Goal: Information Seeking & Learning: Learn about a topic

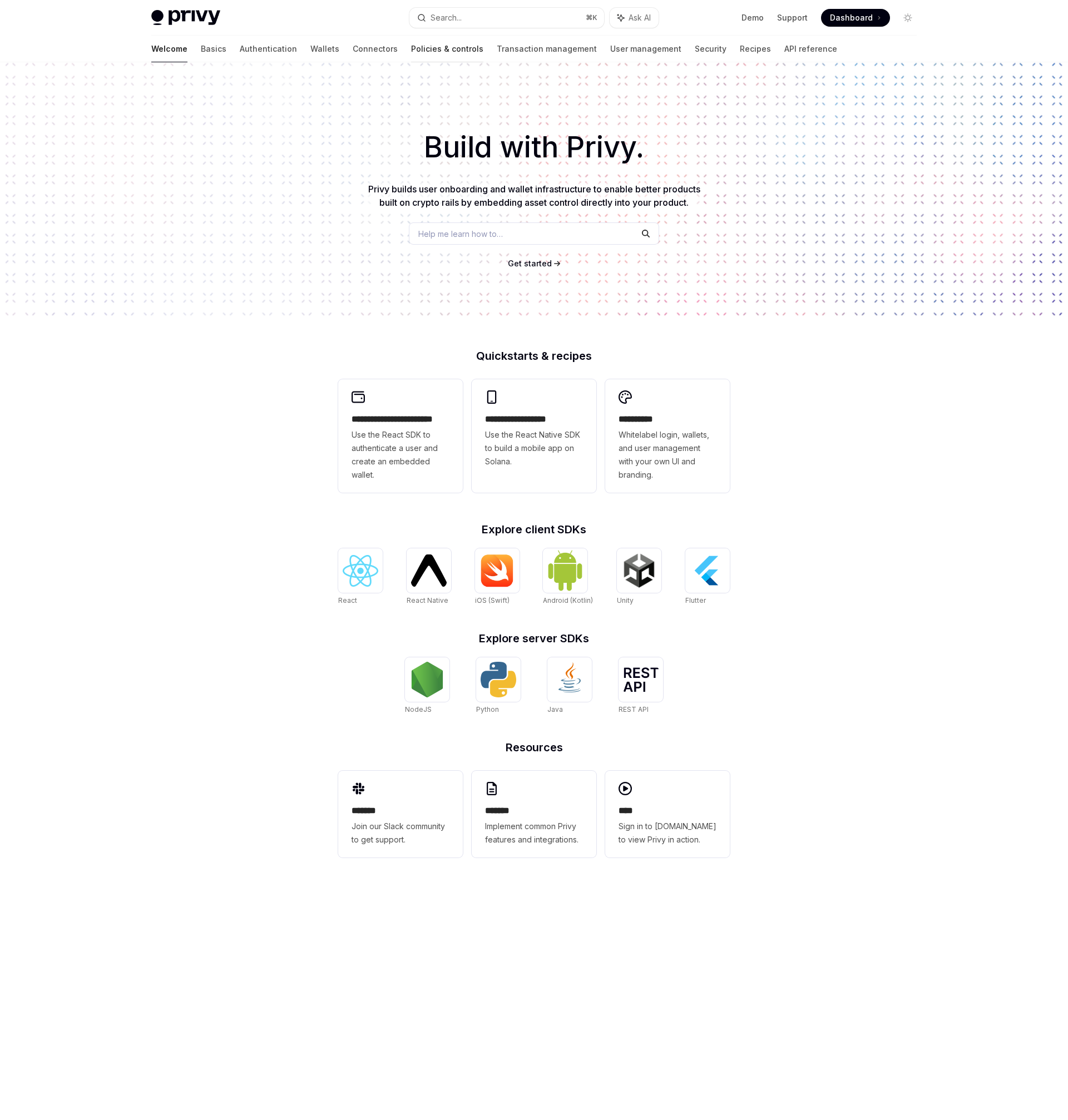
click at [411, 62] on div at bounding box center [447, 62] width 72 height 1
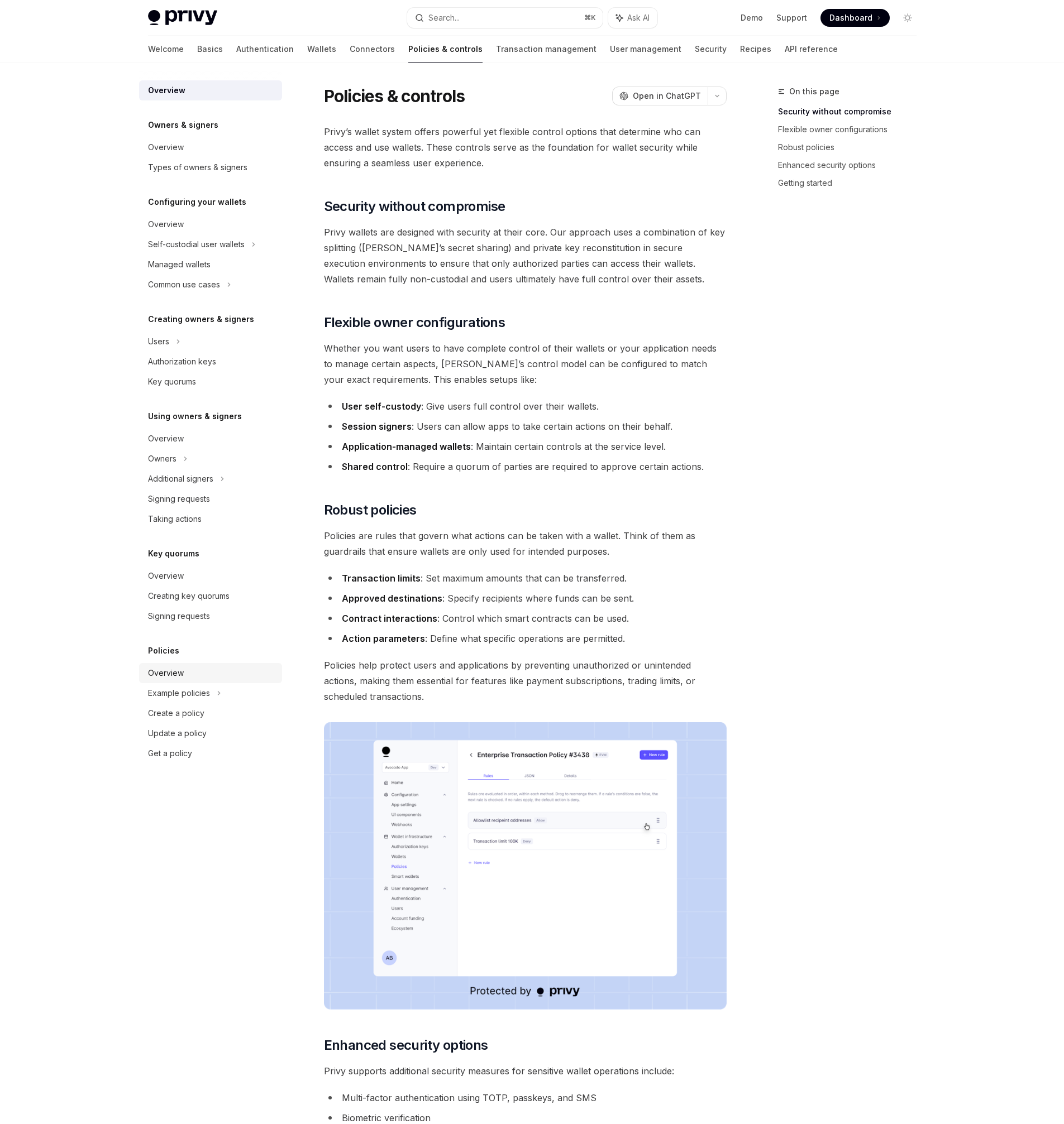
click at [162, 670] on div "Overview" at bounding box center [166, 673] width 36 height 14
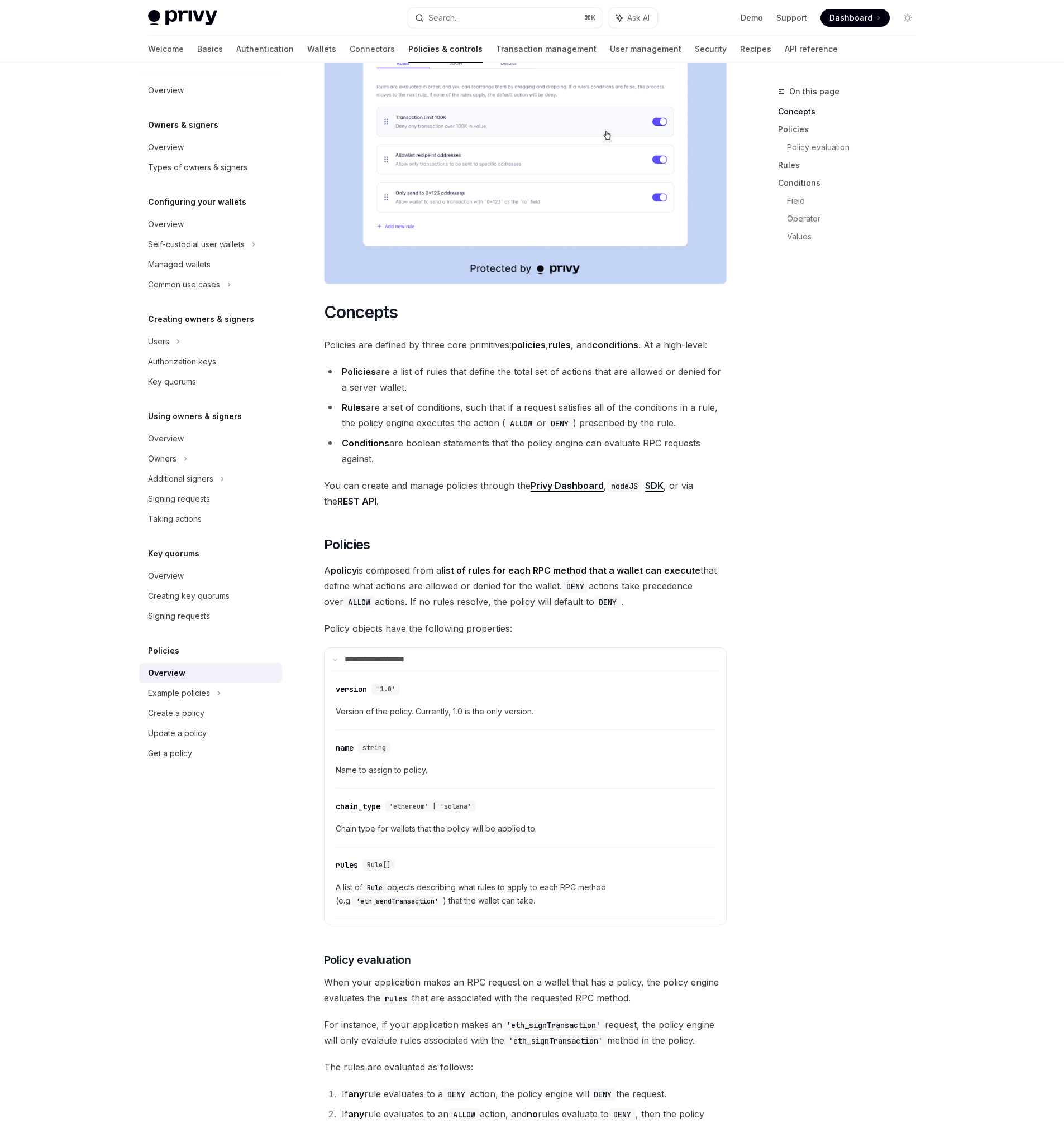
scroll to position [460, 0]
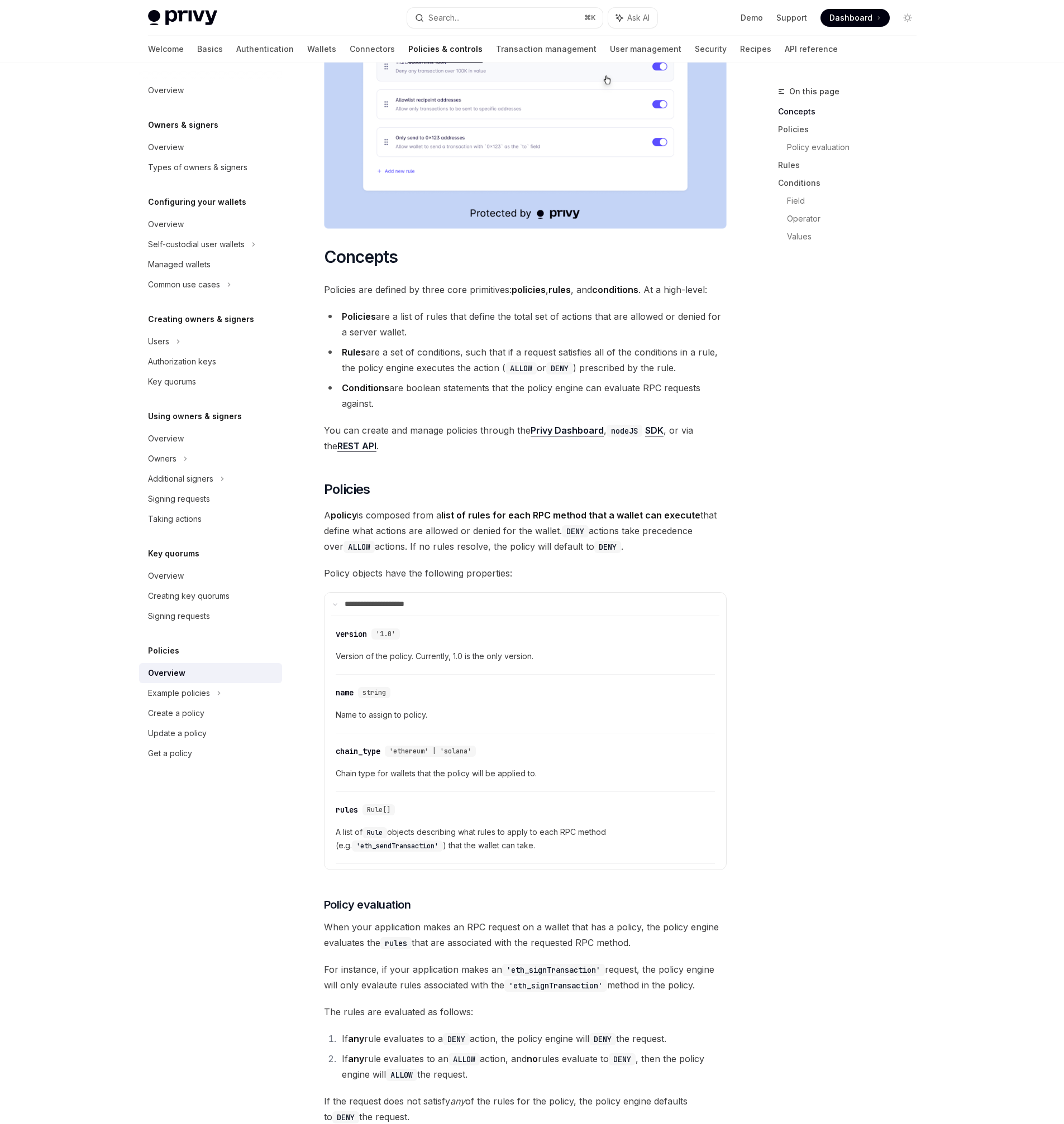
click at [476, 380] on li "Conditions are boolean statements that the policy engine can evaluate RPC reque…" at bounding box center [526, 395] width 403 height 31
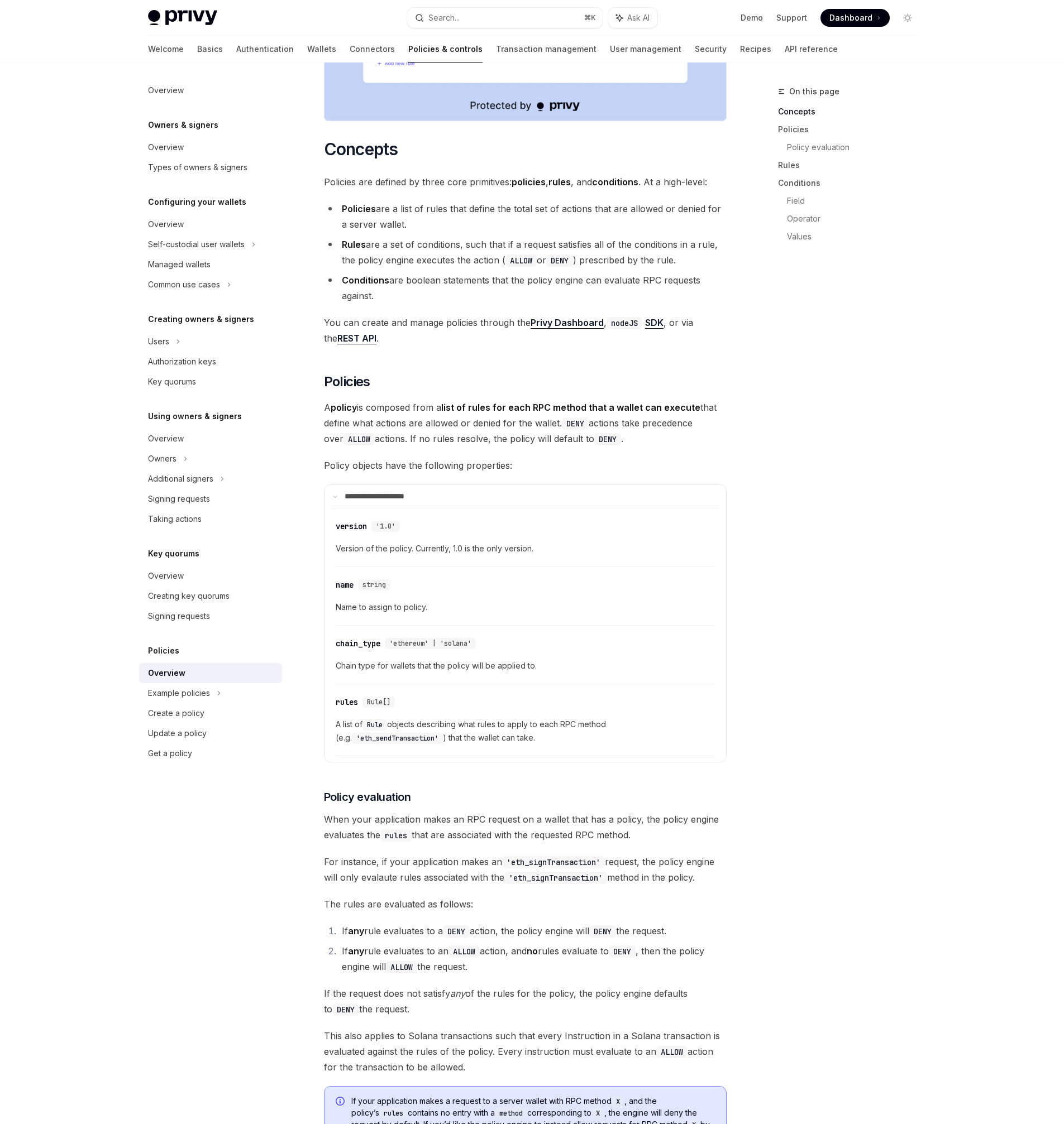
scroll to position [588, 0]
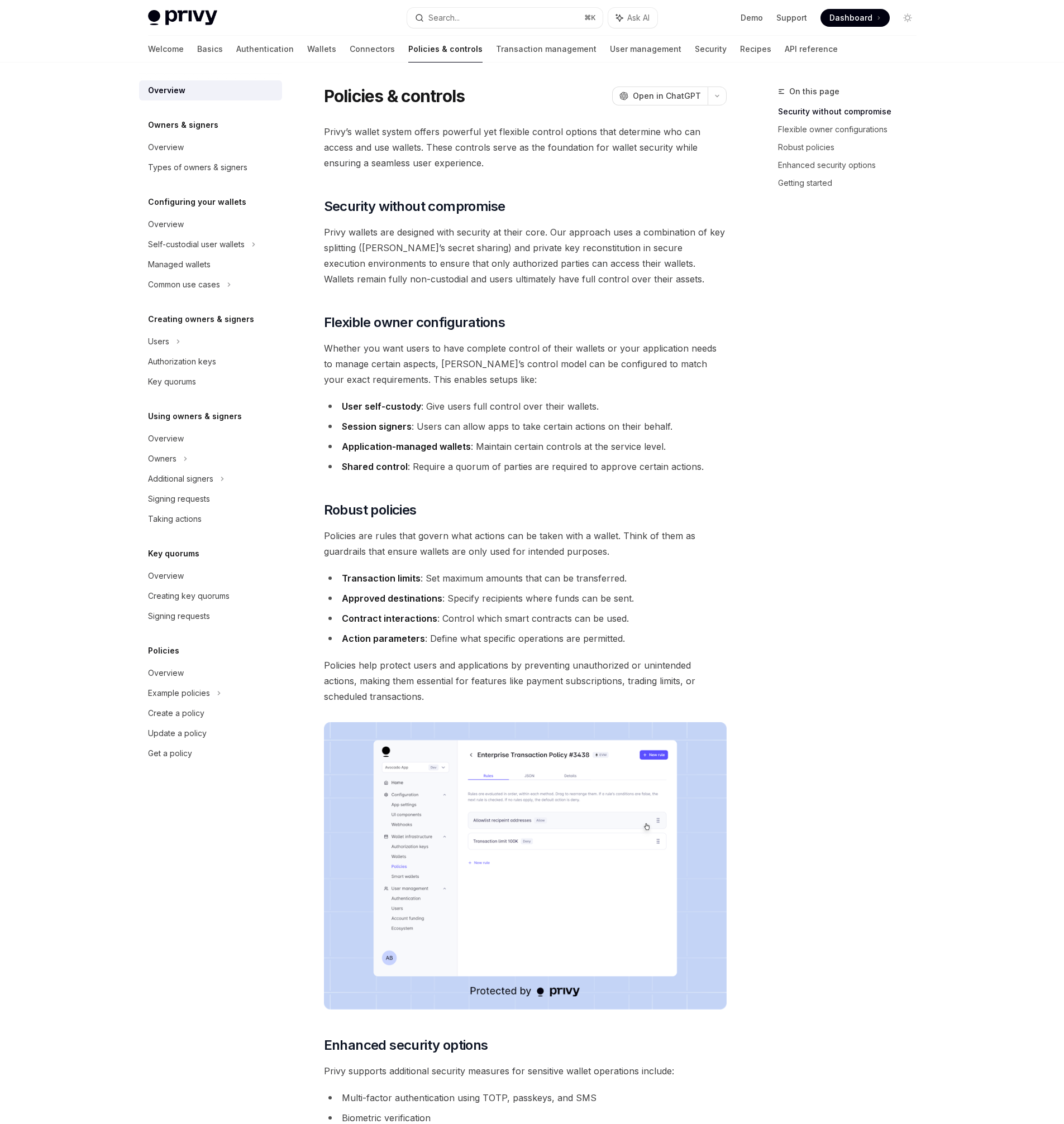
click at [427, 282] on span "Privy wallets are designed with security at their core. Our approach uses a com…" at bounding box center [526, 255] width 403 height 62
click at [566, 221] on div "Privy’s wallet system offers powerful yet flexible control options that determi…" at bounding box center [526, 686] width 403 height 1127
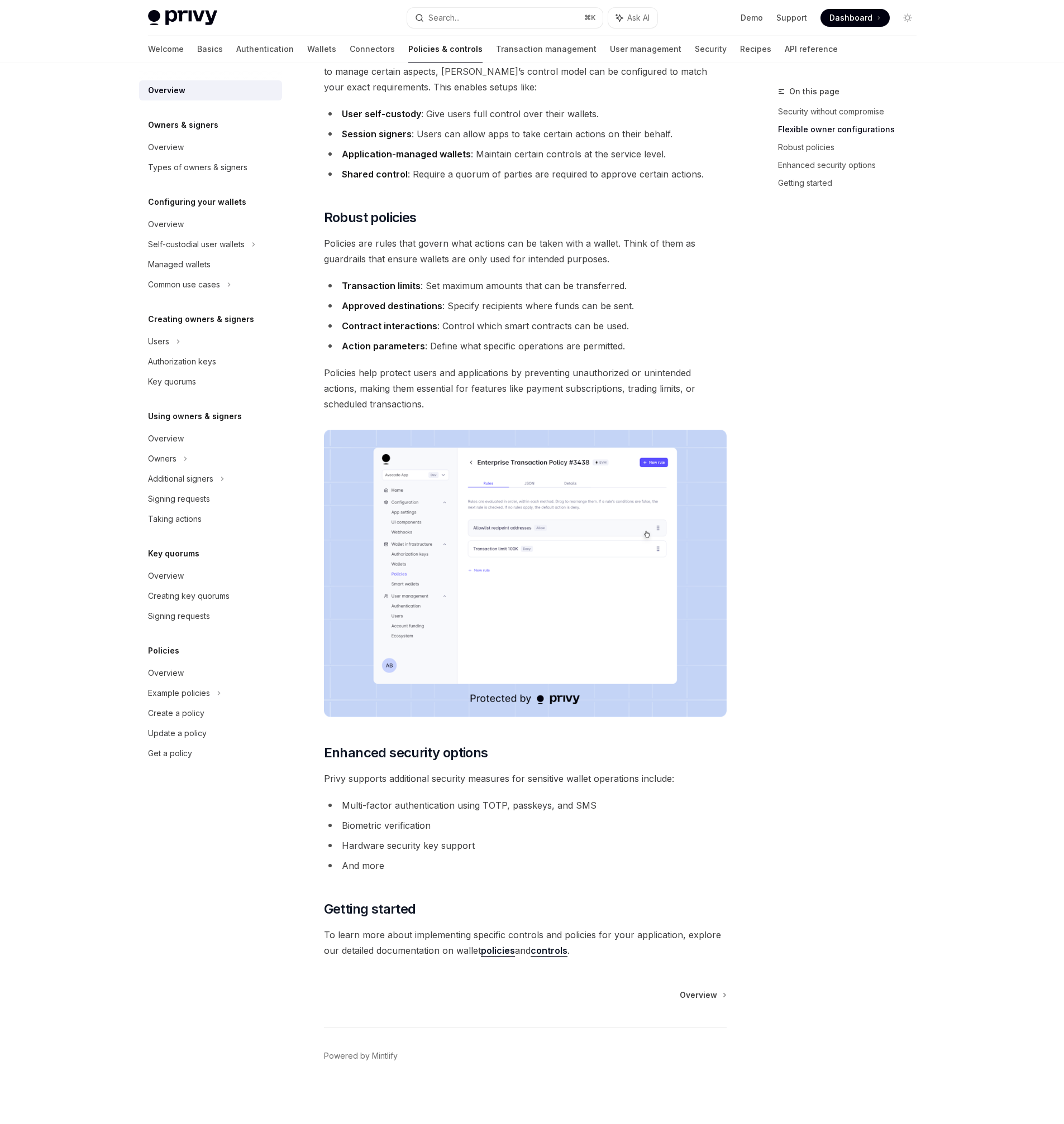
scroll to position [290, 0]
click at [164, 670] on div "Overview" at bounding box center [166, 673] width 36 height 14
type textarea "*"
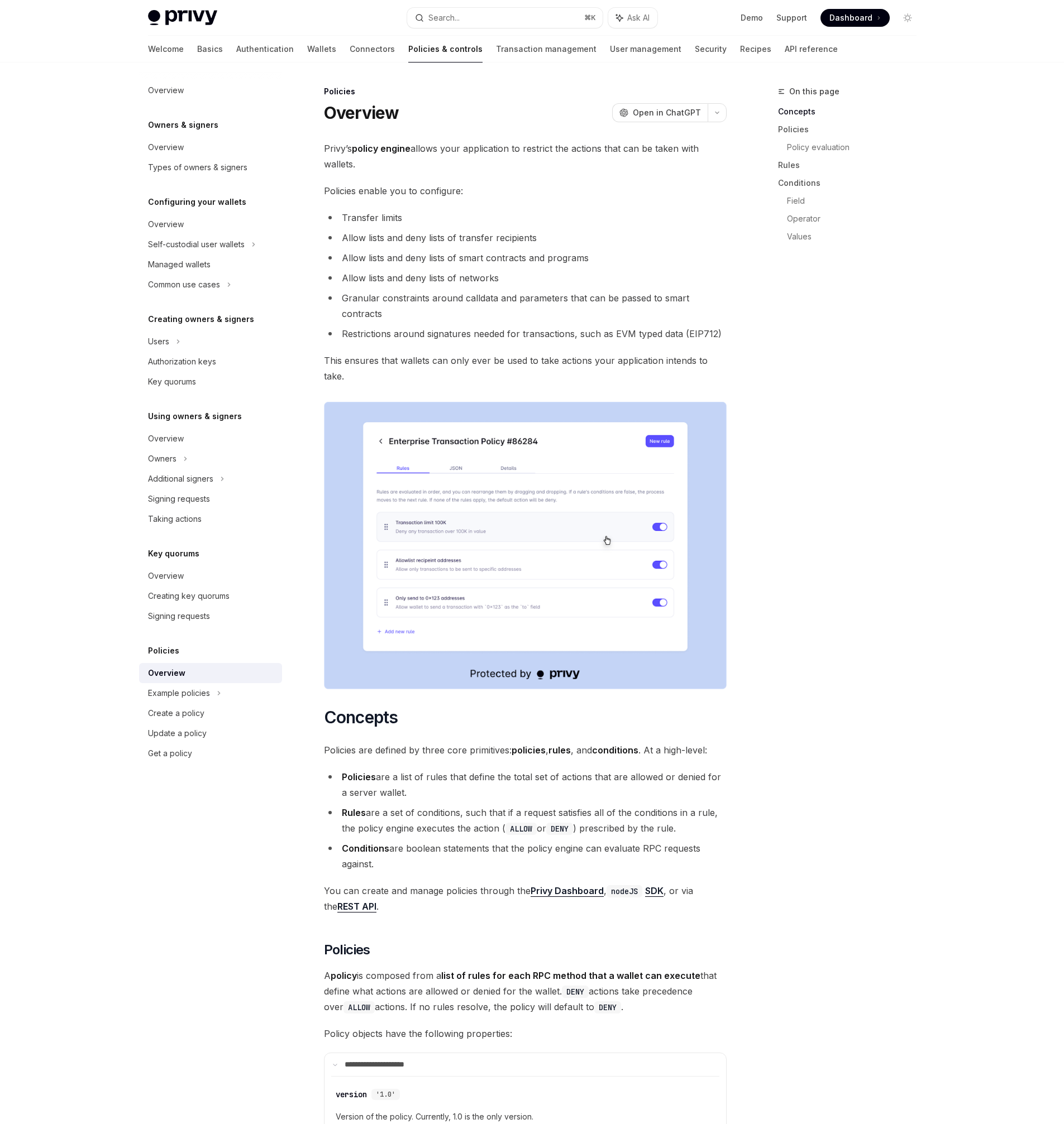
click at [548, 248] on ul "Transfer limits Allow lists and deny lists of transfer recipients Allow lists a…" at bounding box center [526, 276] width 403 height 132
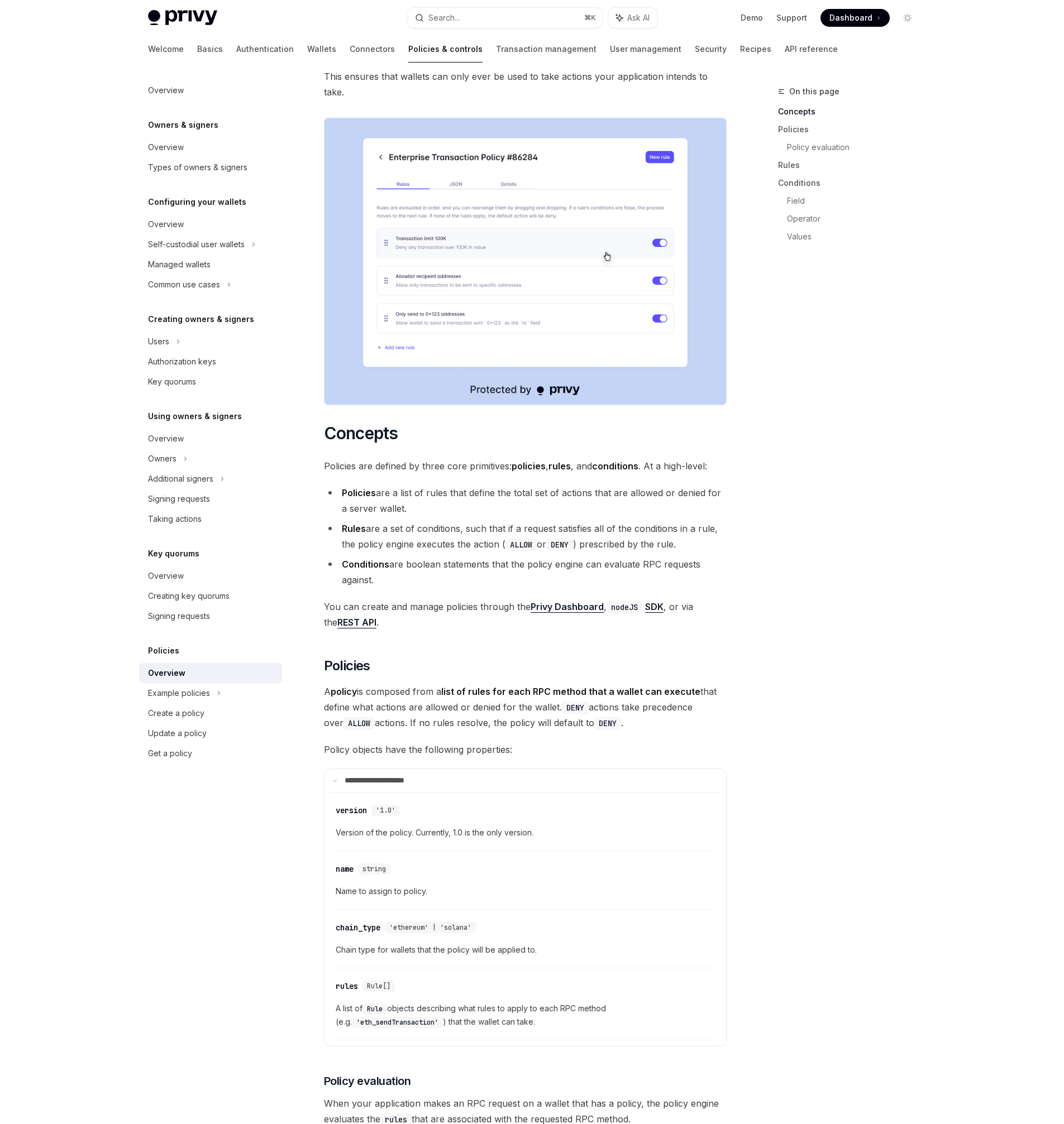
scroll to position [288, 0]
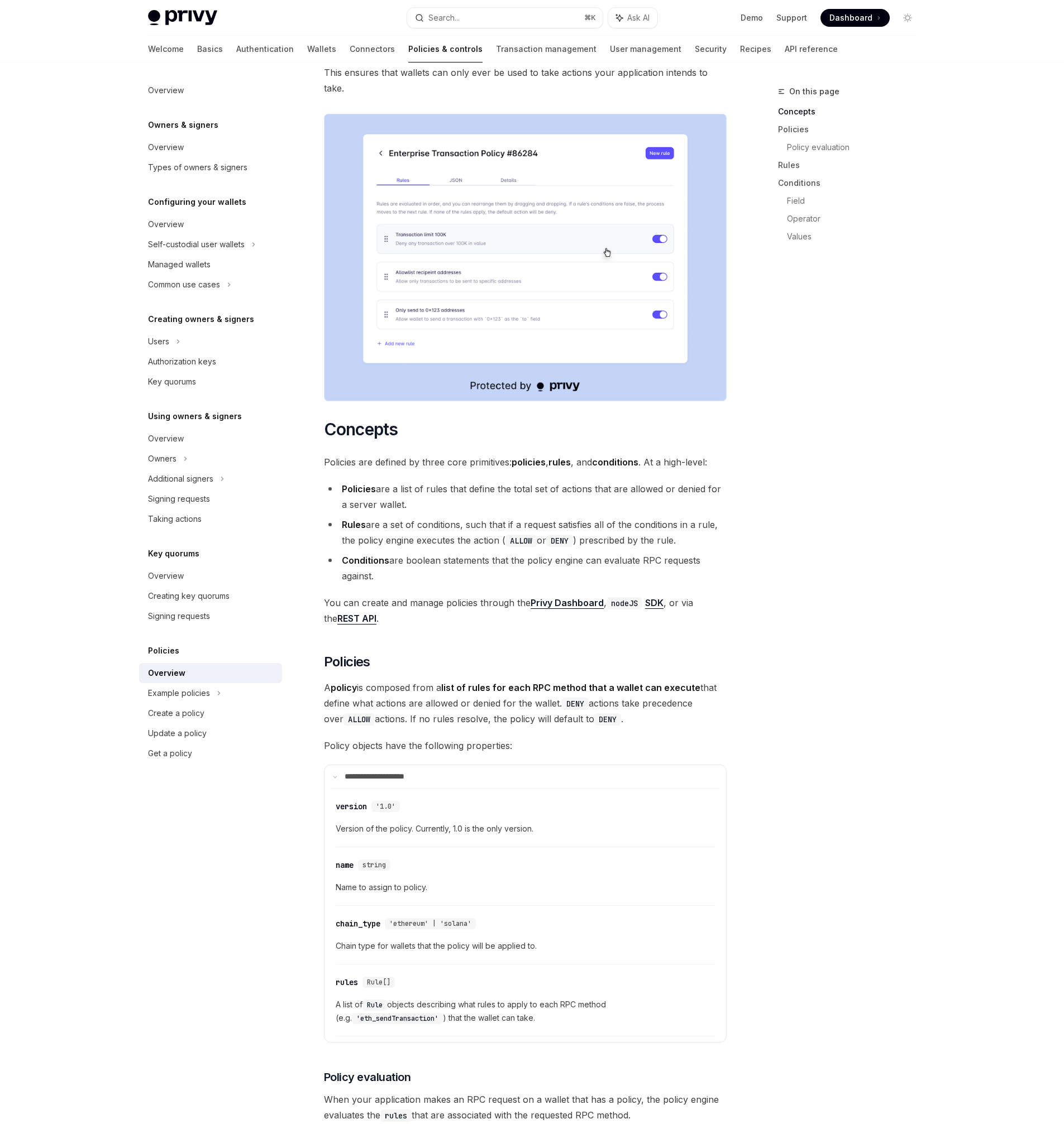
click at [481, 481] on li "Policies are a list of rules that define the total set of actions that are allo…" at bounding box center [526, 497] width 403 height 31
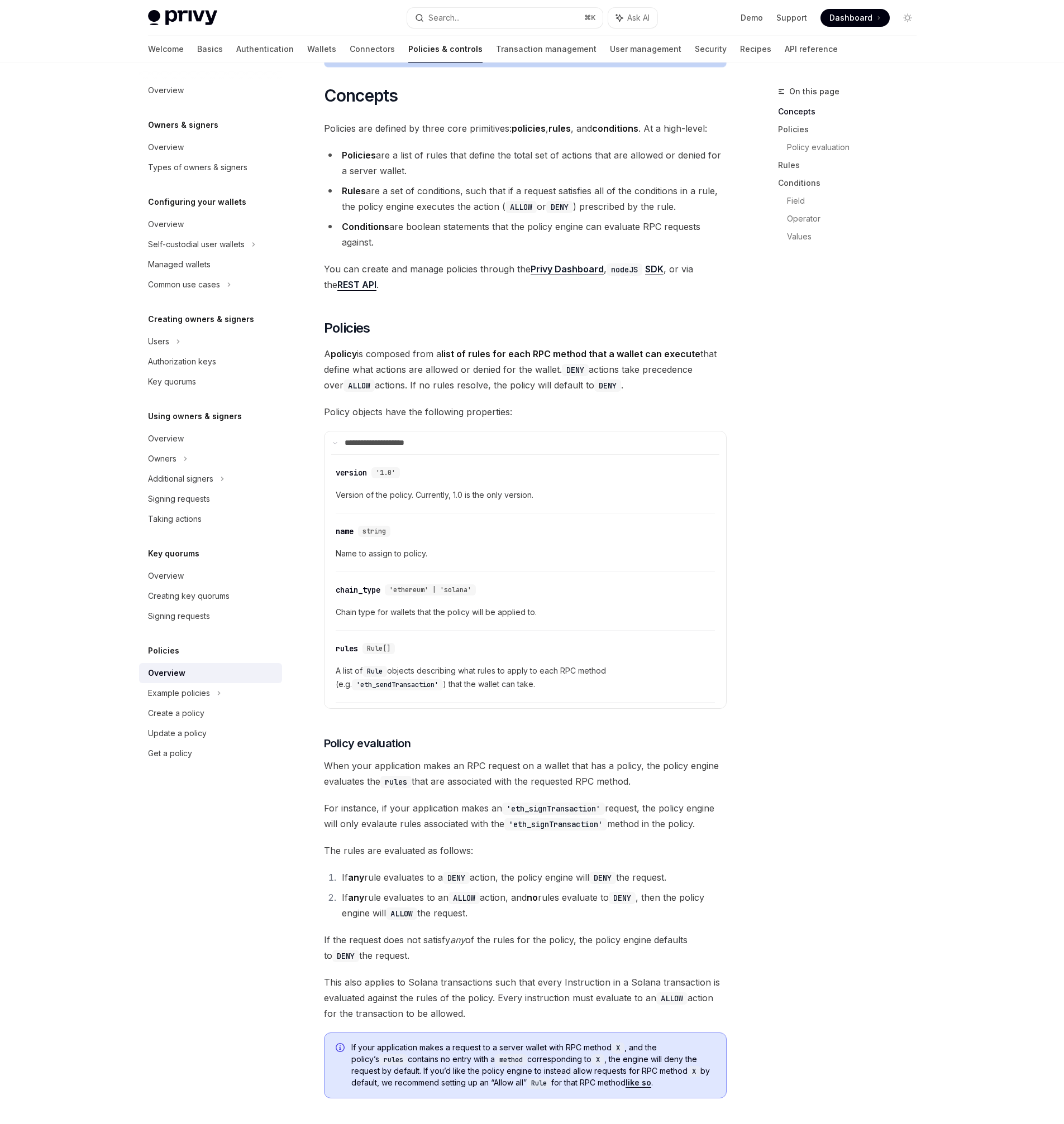
scroll to position [634, 0]
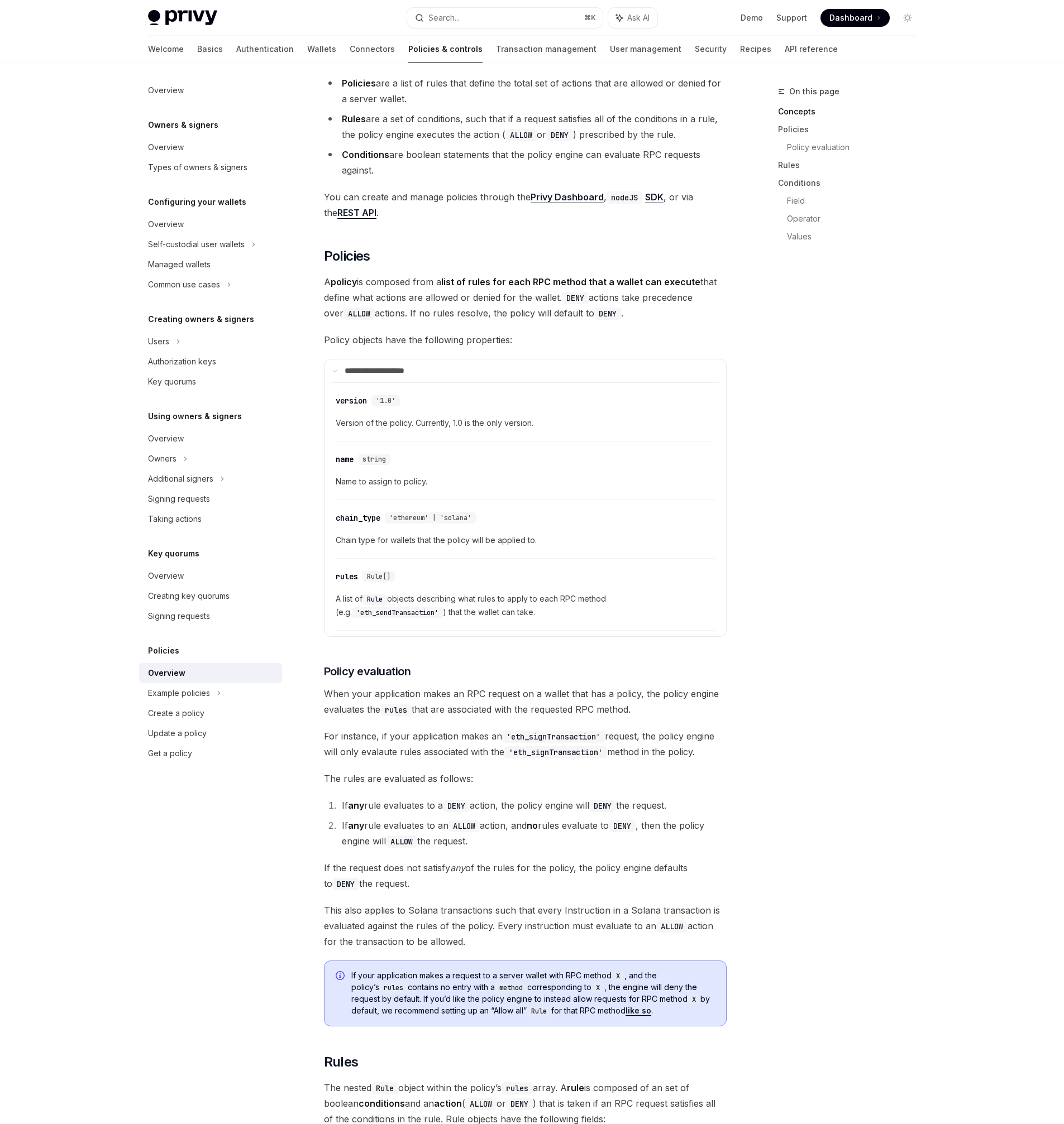
scroll to position [697, 0]
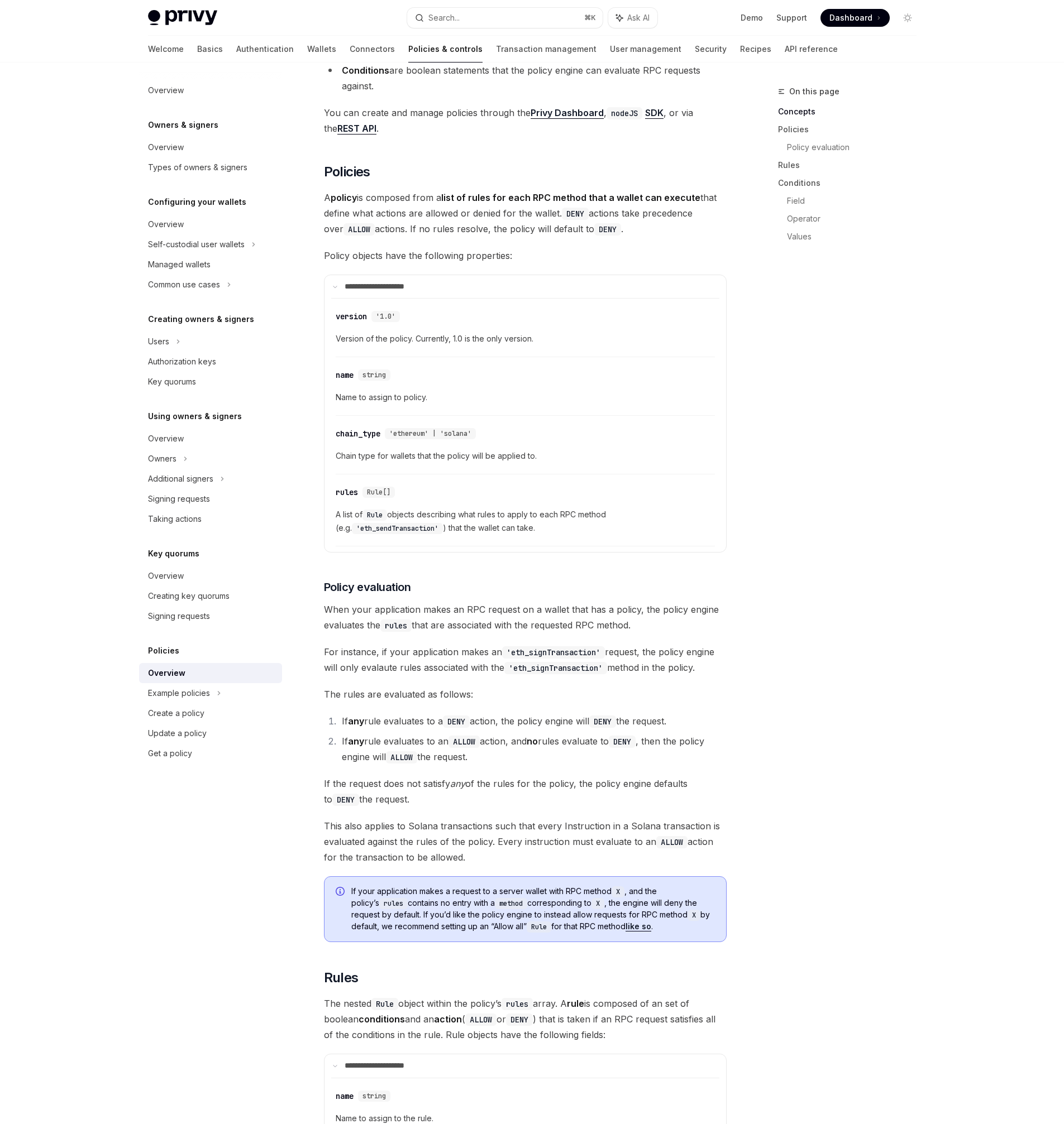
scroll to position [806, 0]
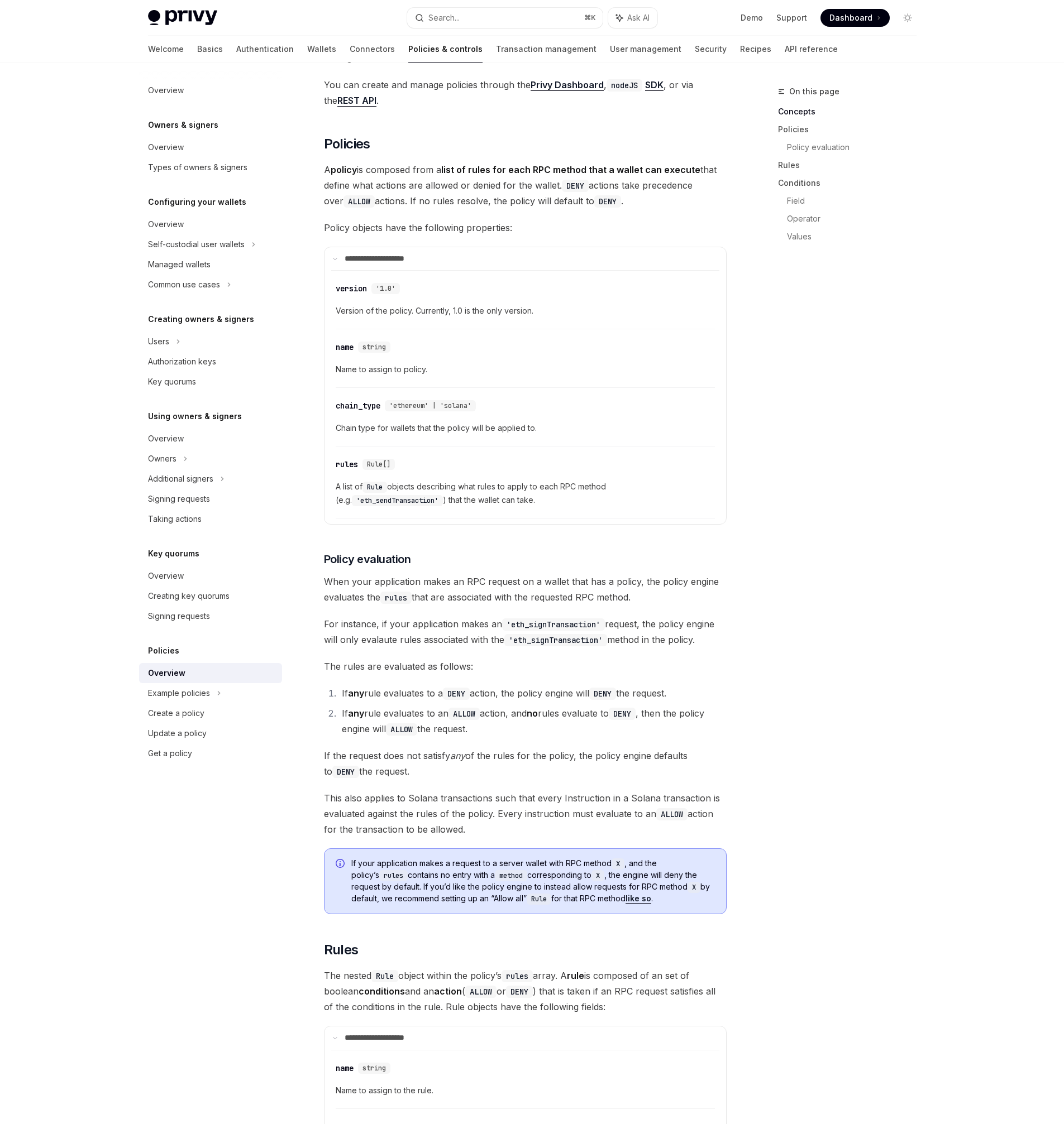
click at [531, 706] on li "If any rule evaluates to an ALLOW action, and no rules evaluate to DENY , then …" at bounding box center [533, 721] width 388 height 31
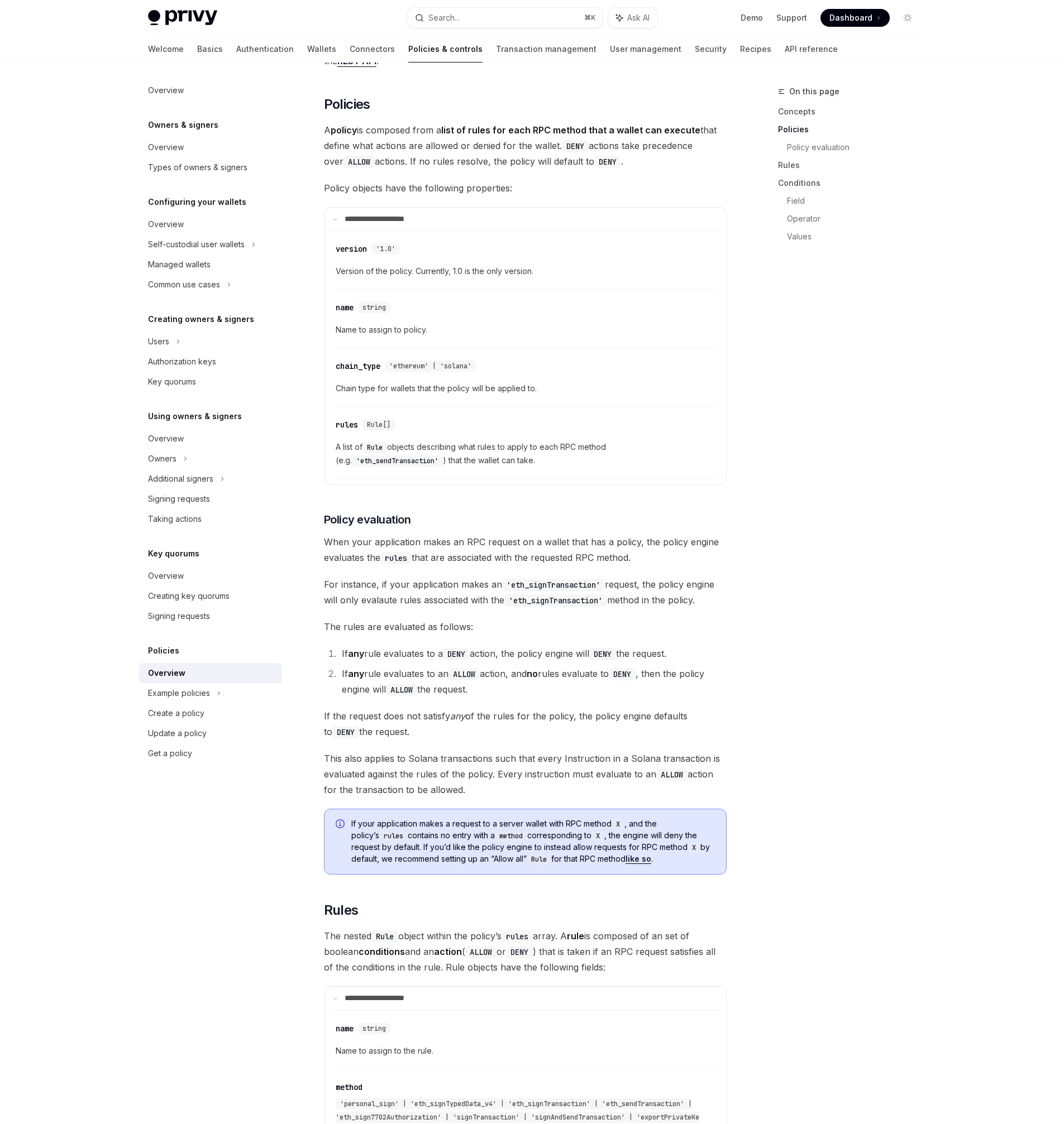
scroll to position [849, 0]
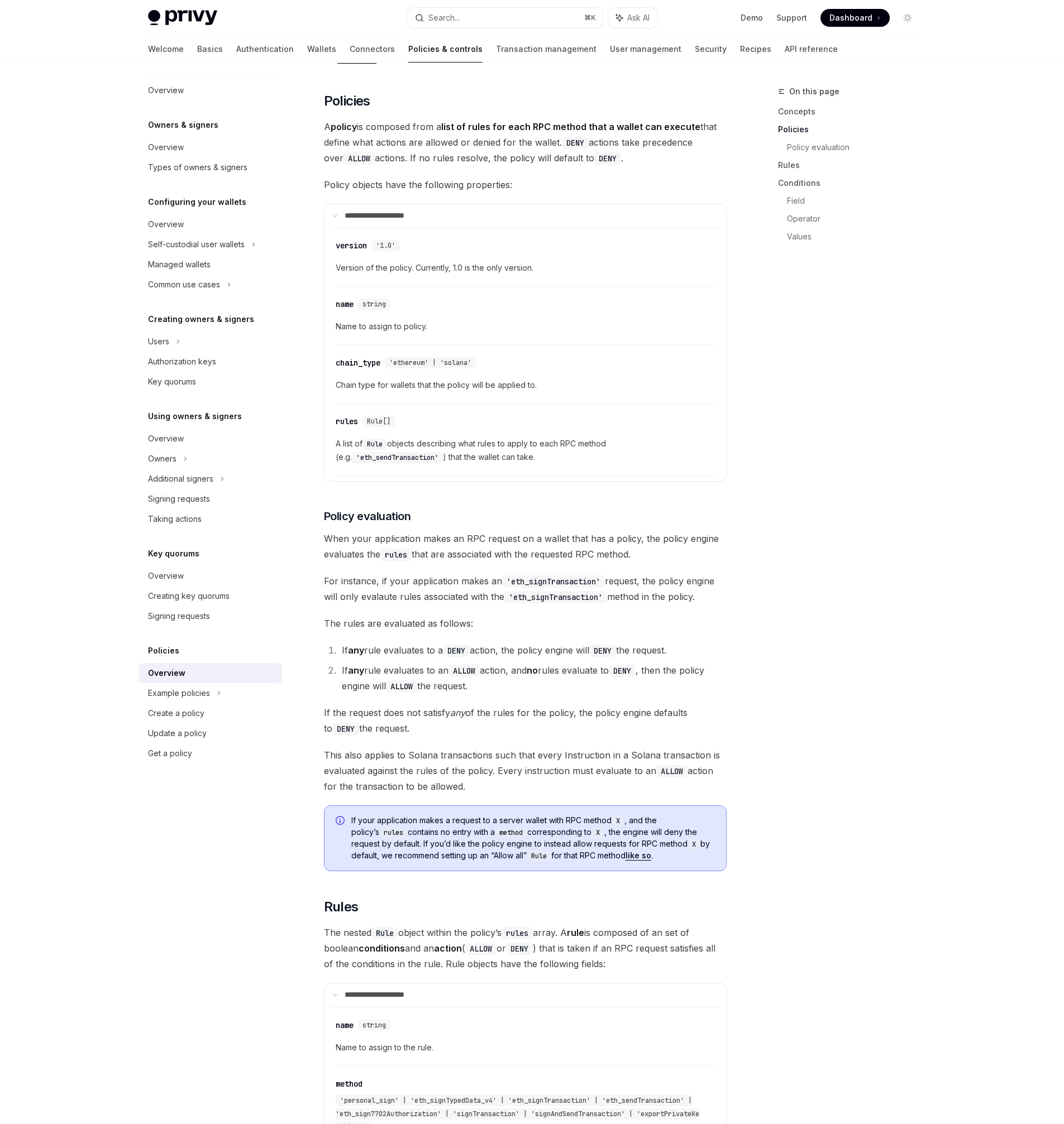
click at [123, 266] on div "Policies Overview OpenAI Open in ChatGPT OpenAI Open in ChatGPT Privy’s policy …" at bounding box center [420, 1051] width 616 height 3630
